Goal: Information Seeking & Learning: Learn about a topic

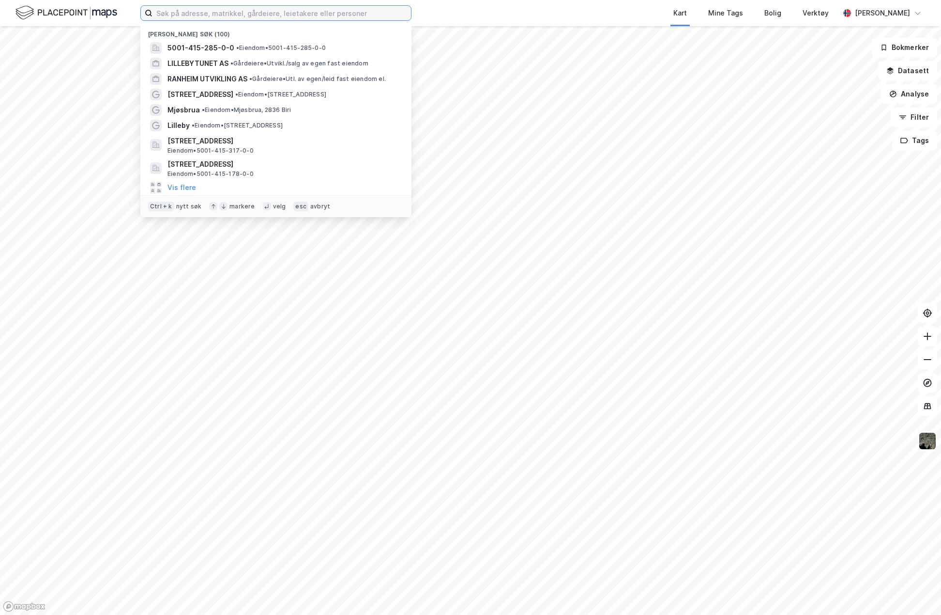
click at [175, 10] on input at bounding box center [282, 13] width 259 height 15
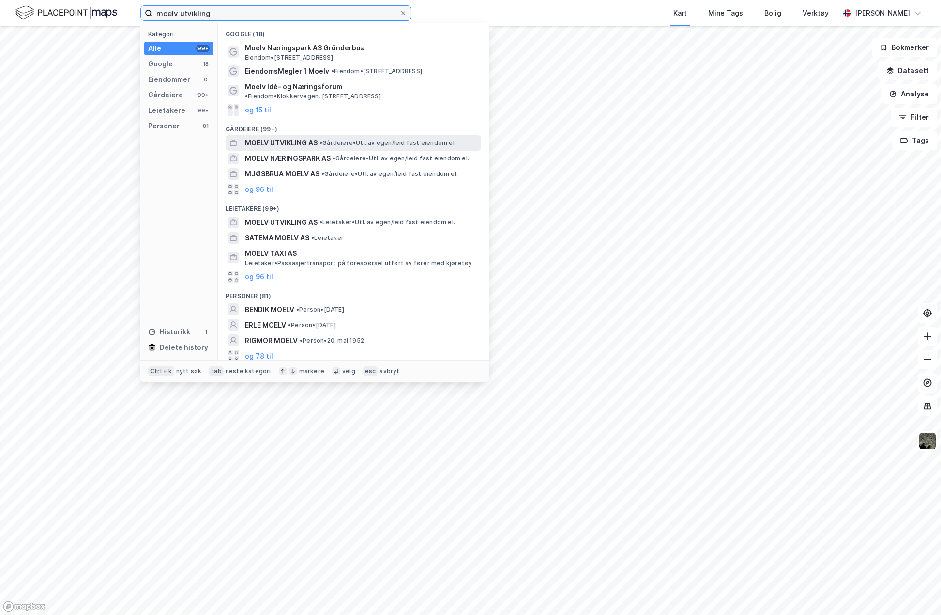
type input "moelv utvikling"
click at [285, 137] on span "MOELV UTVIKLING AS" at bounding box center [281, 143] width 73 height 12
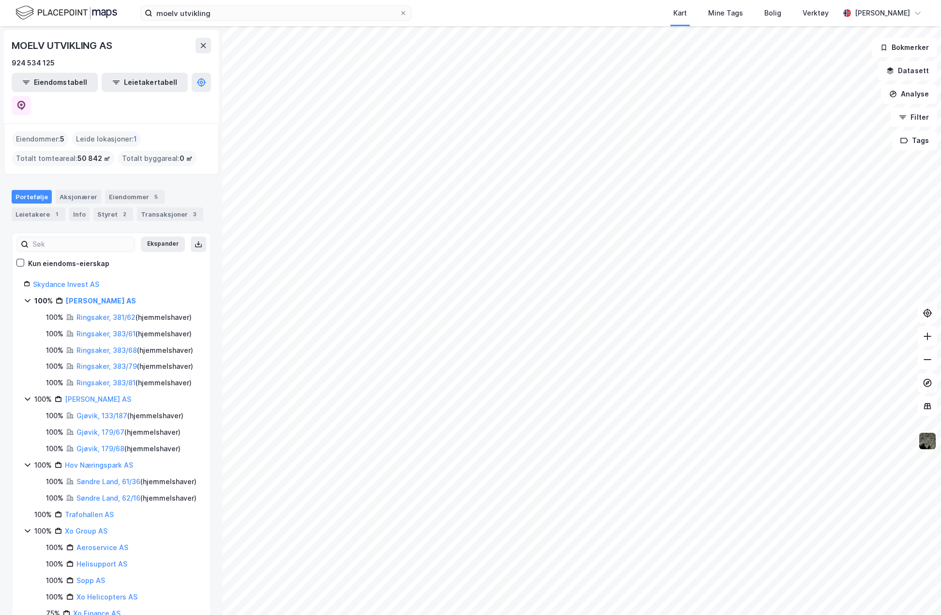
drag, startPoint x: 137, startPoint y: 276, endPoint x: 67, endPoint y: 283, distance: 70.5
click at [67, 295] on div "100% Moelv Utvikling AS" at bounding box center [116, 301] width 165 height 12
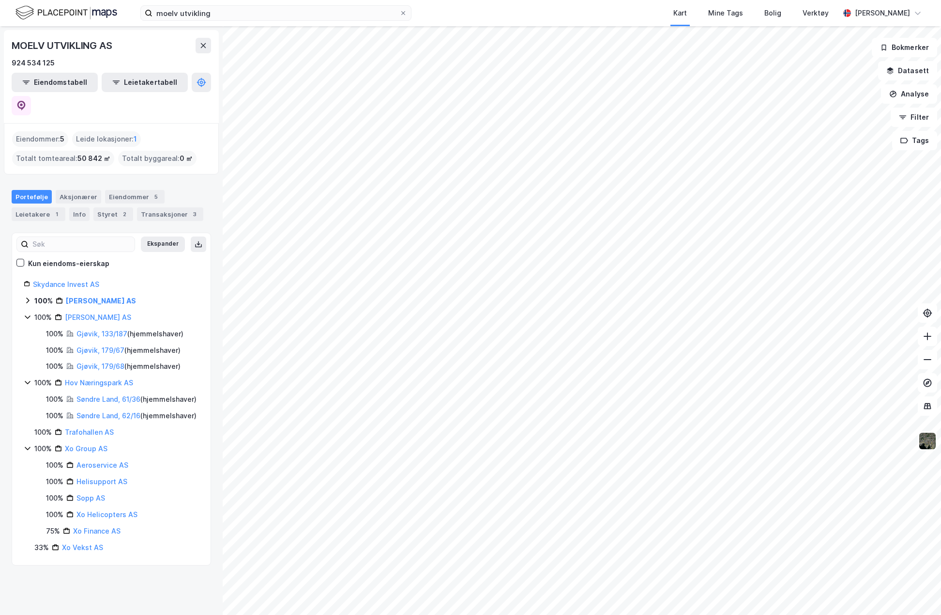
copy link "[PERSON_NAME] AS"
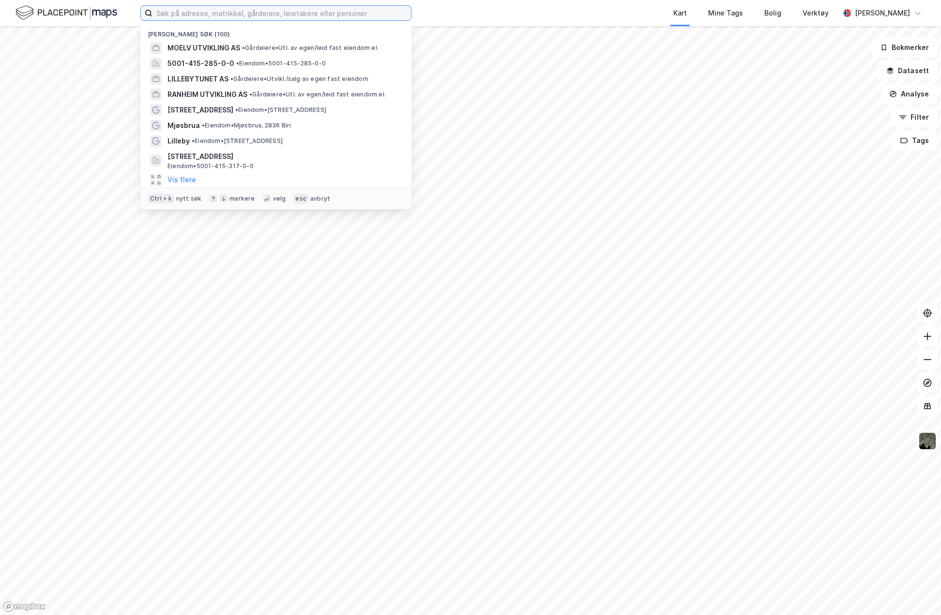
click at [185, 18] on input at bounding box center [282, 13] width 259 height 15
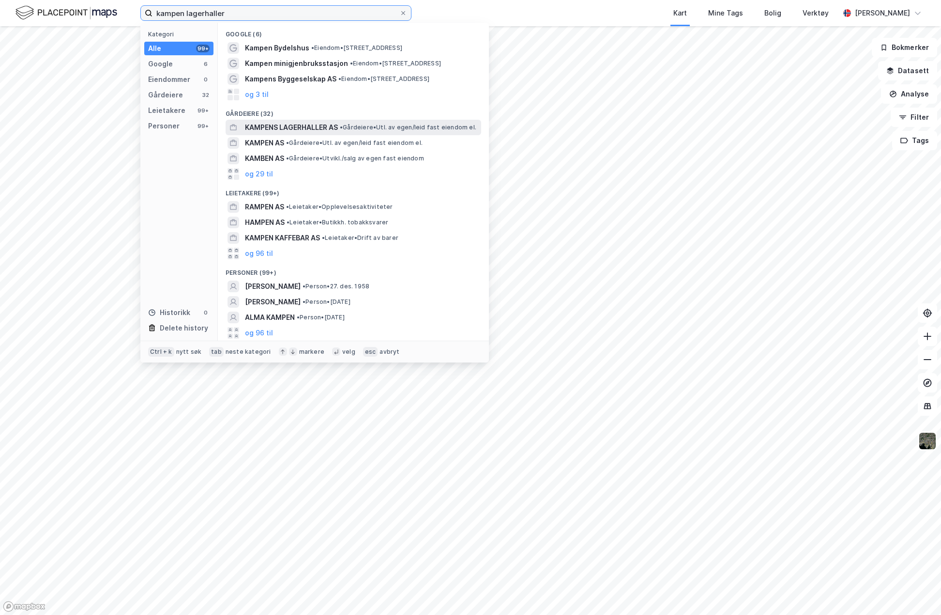
type input "kampen lagerhaller"
click at [284, 129] on span "KAMPENS LAGERHALLER AS" at bounding box center [291, 128] width 93 height 12
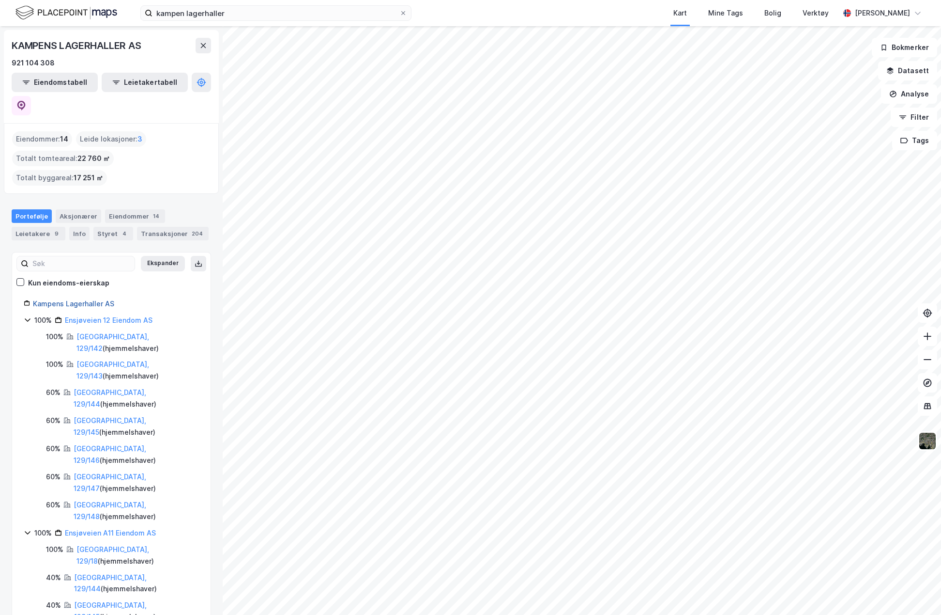
click at [78, 299] on link "Kampens Lagerhaller AS" at bounding box center [73, 303] width 81 height 8
drag, startPoint x: 121, startPoint y: 260, endPoint x: 24, endPoint y: 261, distance: 97.3
click at [24, 298] on div "Kampens Lagerhaller AS" at bounding box center [111, 304] width 175 height 12
copy link "Kampens Lagerhaller AS"
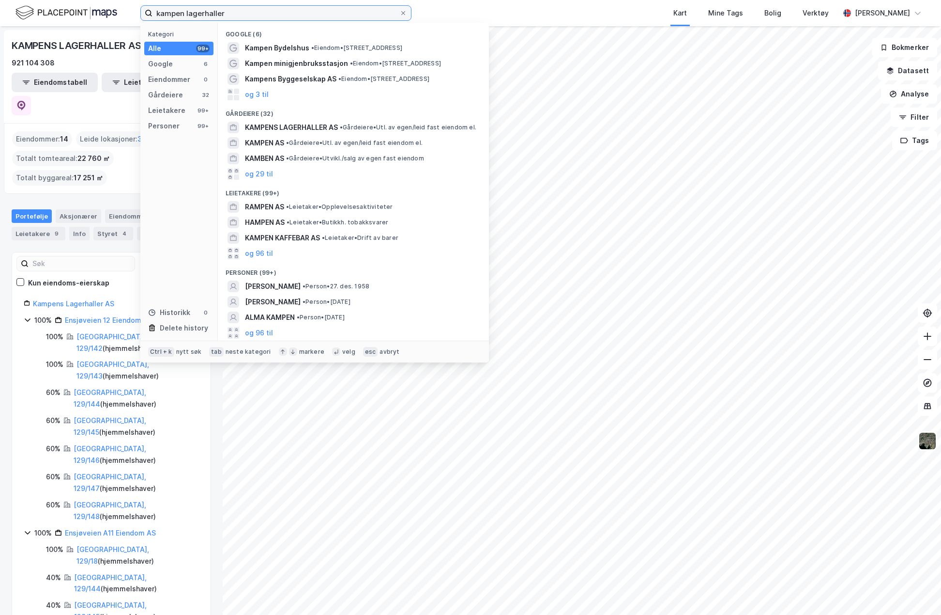
click at [237, 12] on input "kampen lagerhaller" at bounding box center [276, 13] width 247 height 15
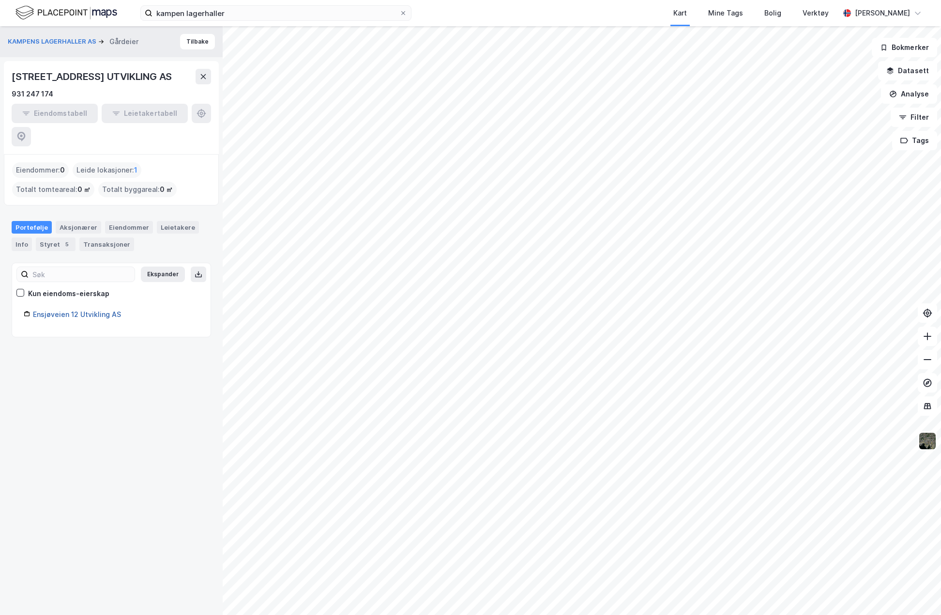
click at [94, 310] on link "Ensjøveien 12 Utvikling AS" at bounding box center [77, 314] width 88 height 8
click at [122, 221] on div "Eiendommer" at bounding box center [129, 227] width 48 height 13
